Goal: Information Seeking & Learning: Check status

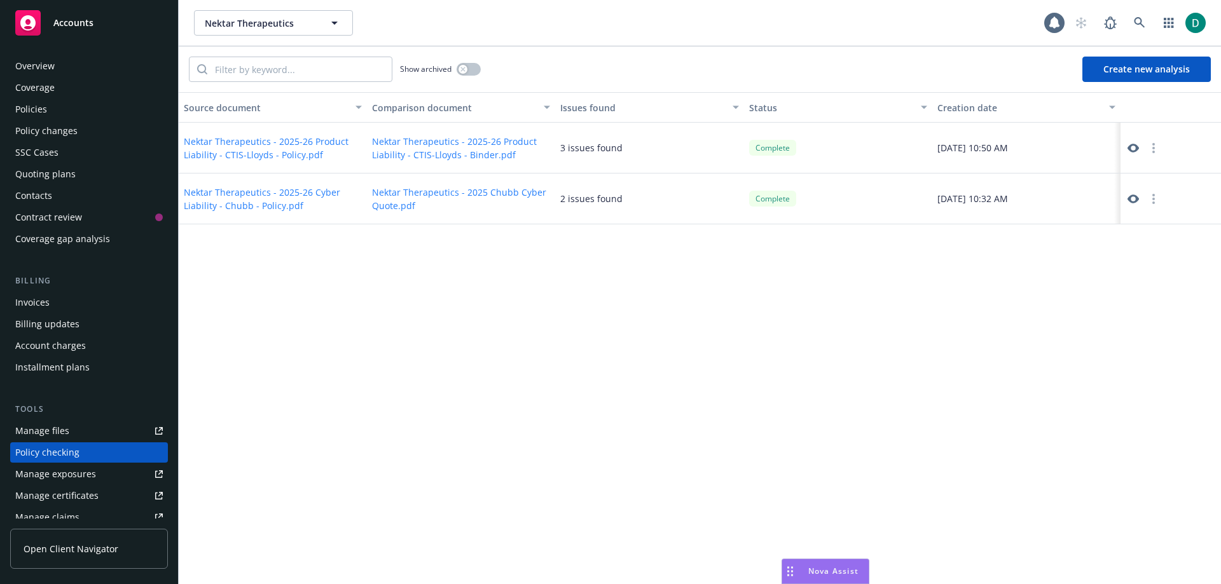
scroll to position [204, 0]
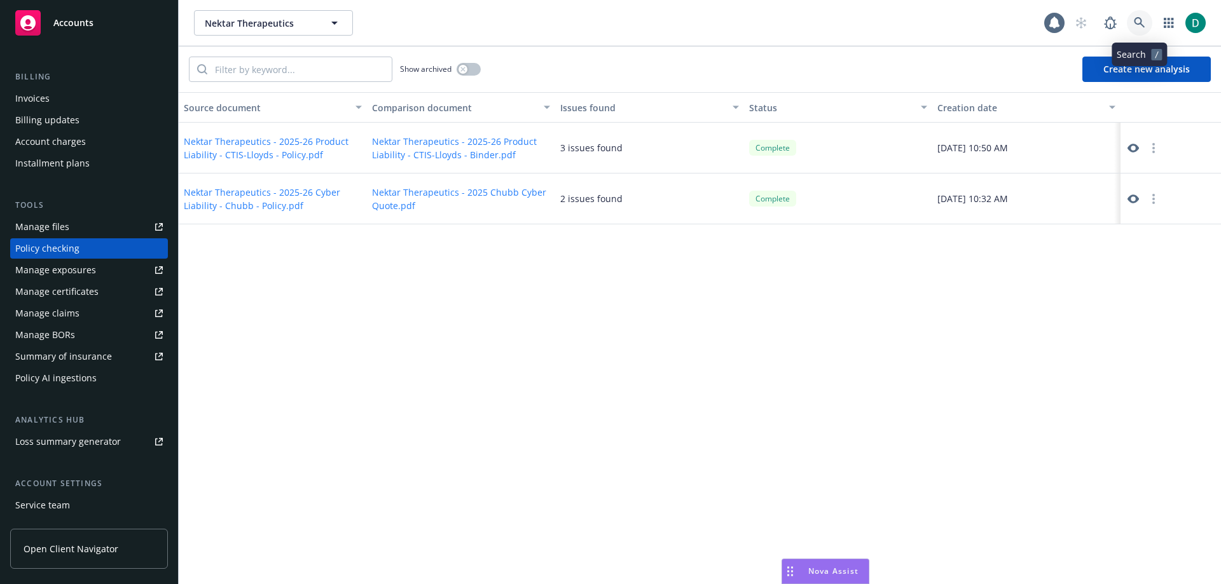
click at [1140, 21] on icon at bounding box center [1139, 22] width 11 height 11
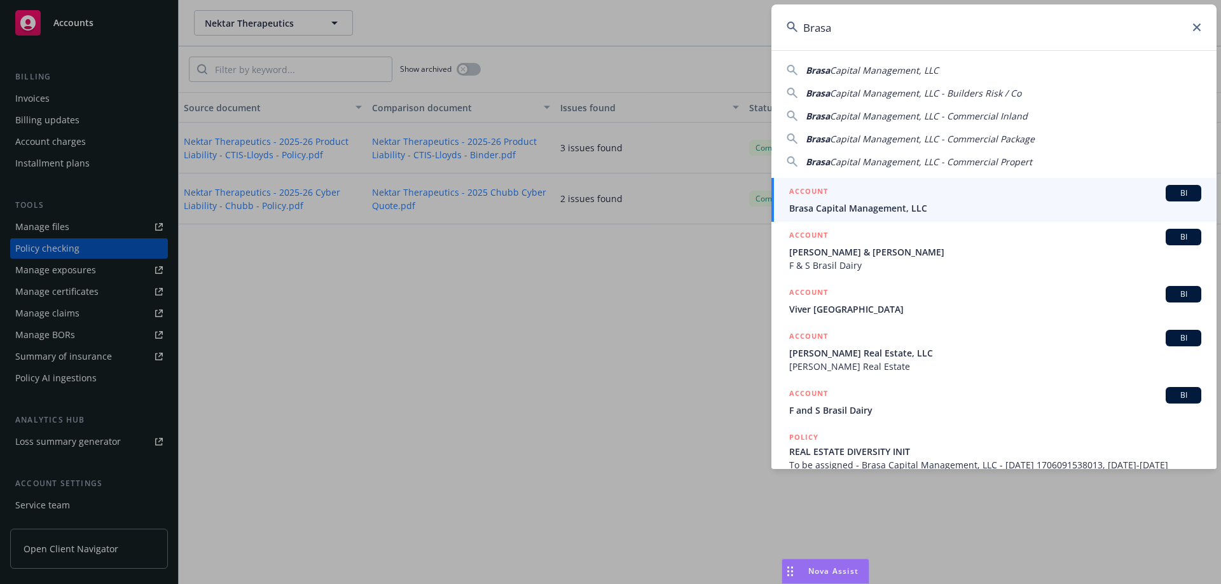
type input "Brasa"
click at [895, 209] on span "Brasa Capital Management, LLC" at bounding box center [995, 208] width 412 height 13
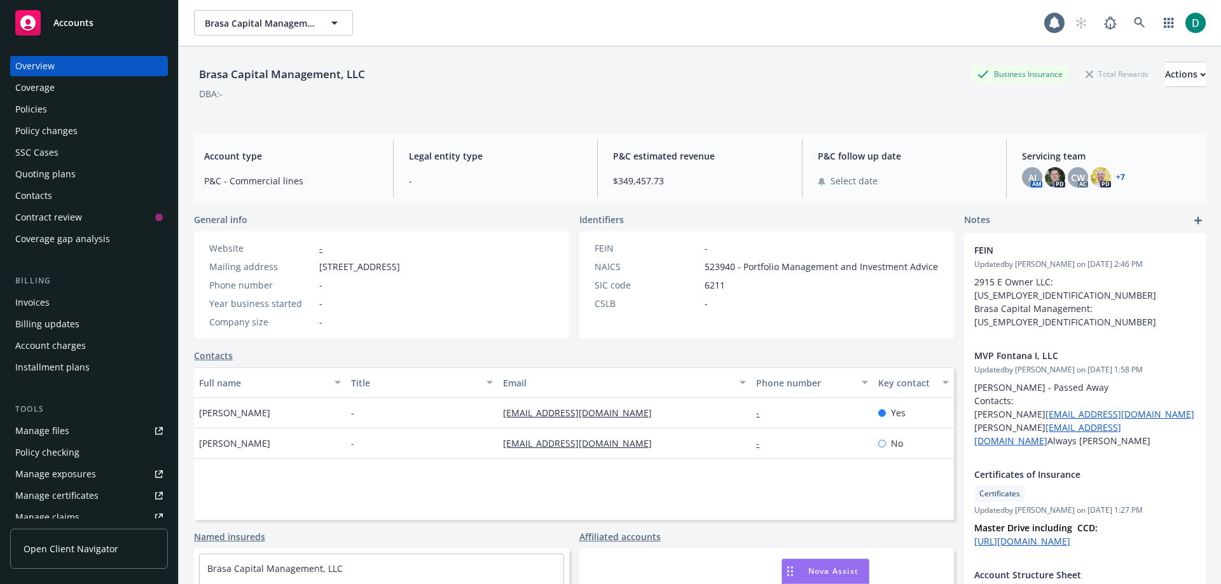
click at [42, 105] on div "Policies" at bounding box center [31, 109] width 32 height 20
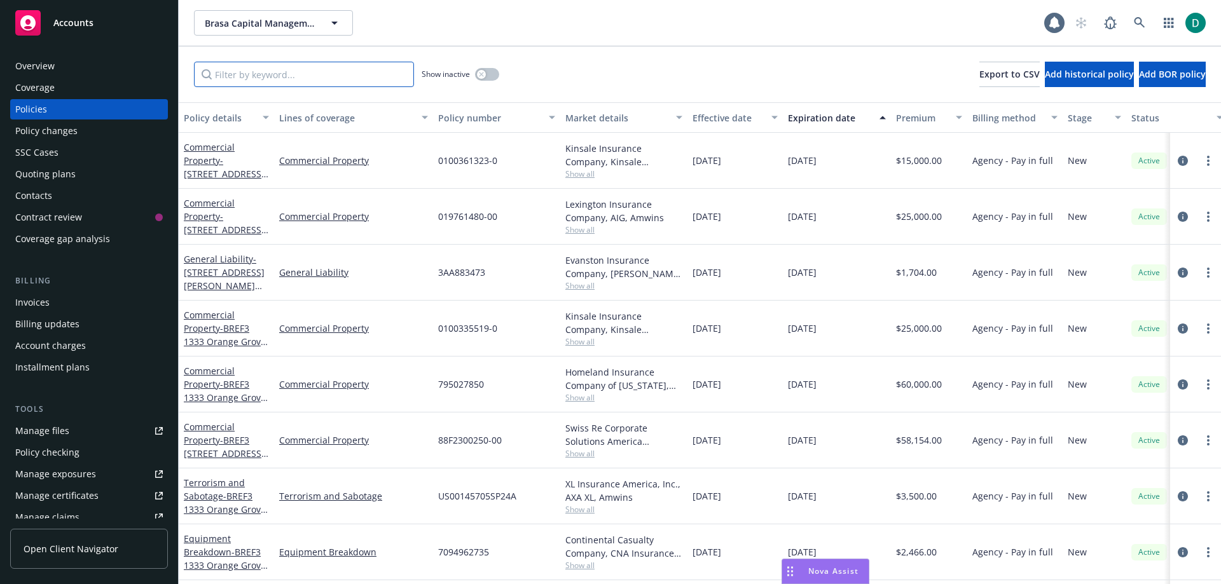
click at [314, 81] on input "Filter by keyword..." at bounding box center [304, 74] width 220 height 25
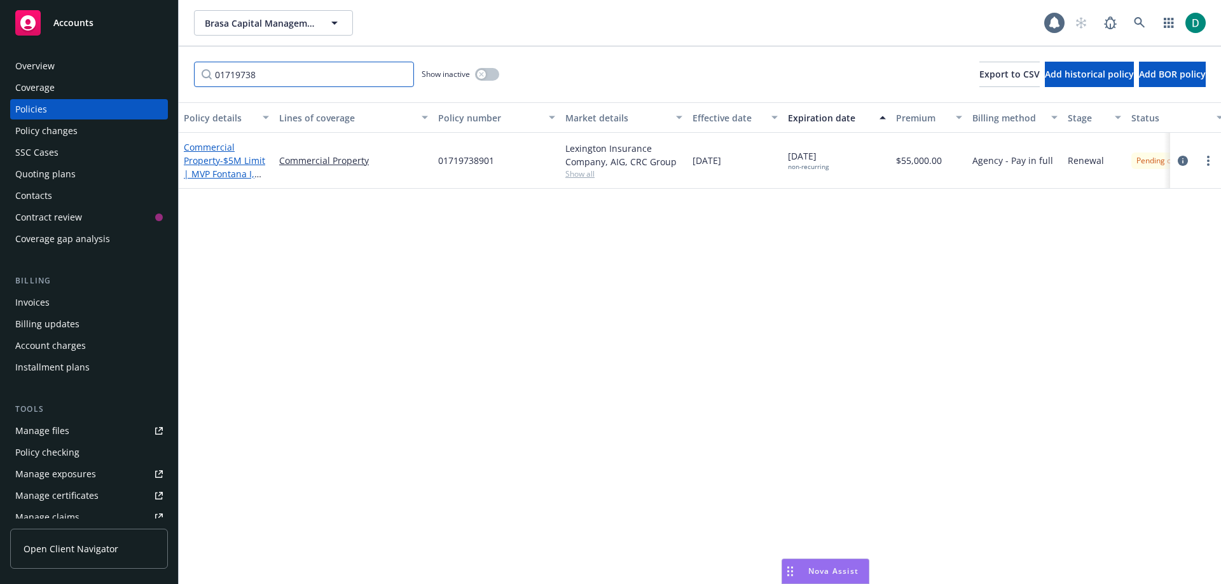
type input "01719738"
click at [227, 154] on span "- $5M Limit | MVP Fontana I, LLC" at bounding box center [224, 173] width 81 height 39
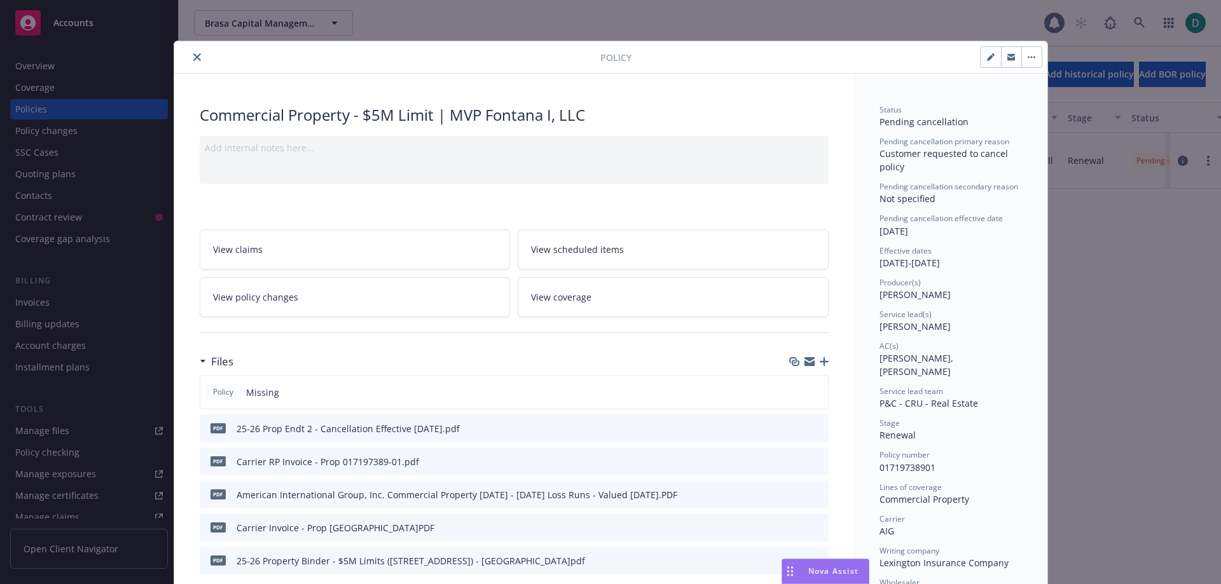
click at [302, 303] on link "View policy changes" at bounding box center [355, 297] width 311 height 40
